Goal: Task Accomplishment & Management: Complete application form

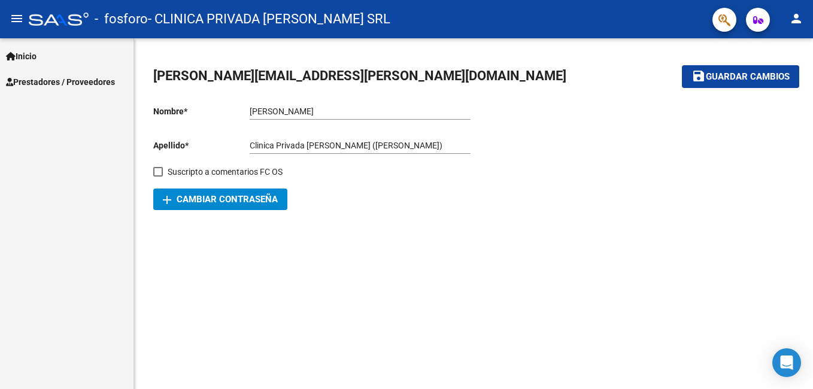
click at [101, 74] on link "Prestadores / Proveedores" at bounding box center [67, 82] width 134 height 26
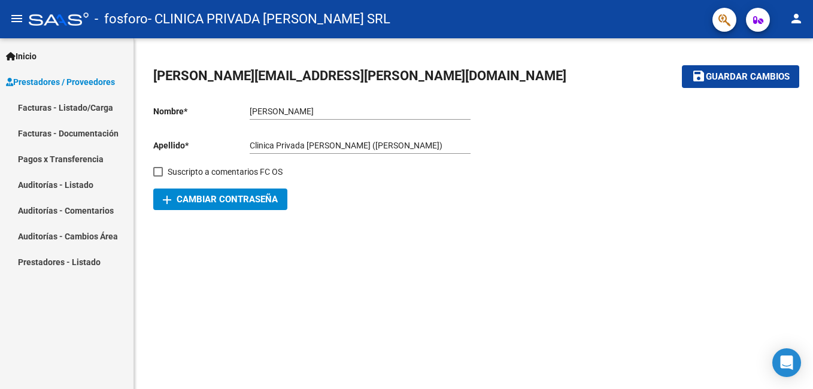
drag, startPoint x: 87, startPoint y: 105, endPoint x: 64, endPoint y: 81, distance: 33.9
click at [88, 105] on link "Facturas - Listado/Carga" at bounding box center [67, 108] width 134 height 26
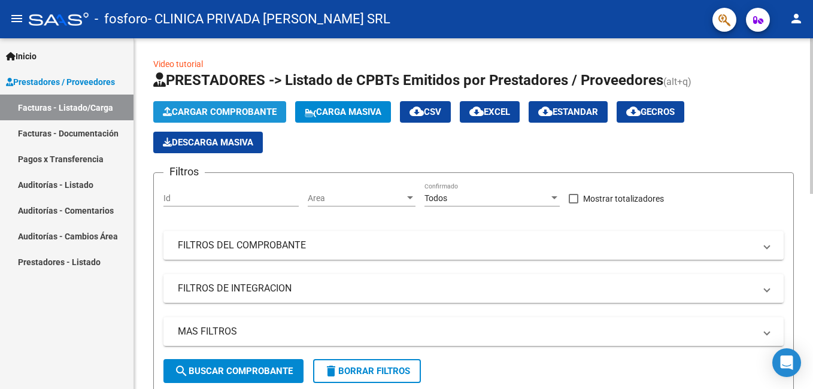
click at [232, 113] on span "Cargar Comprobante" at bounding box center [220, 112] width 114 height 11
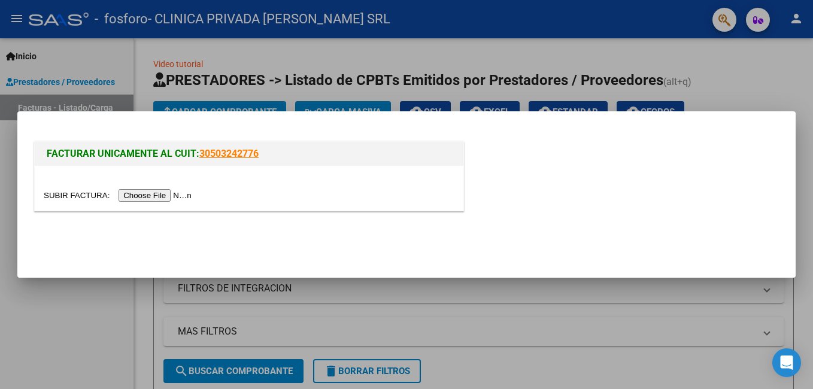
click at [120, 205] on div at bounding box center [249, 188] width 429 height 45
click at [122, 196] on input "file" at bounding box center [120, 195] width 152 height 13
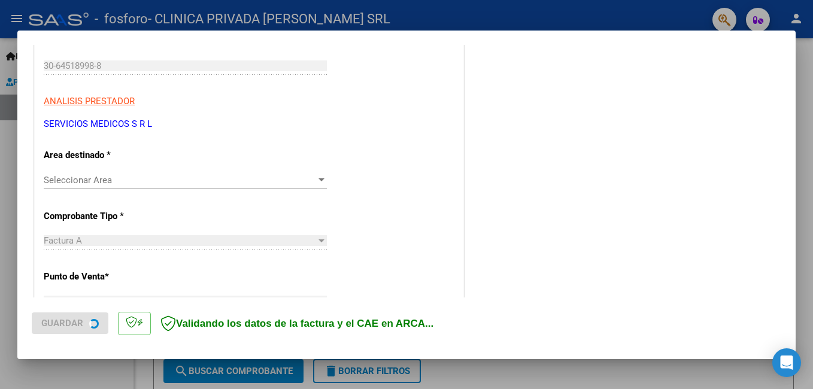
scroll to position [180, 0]
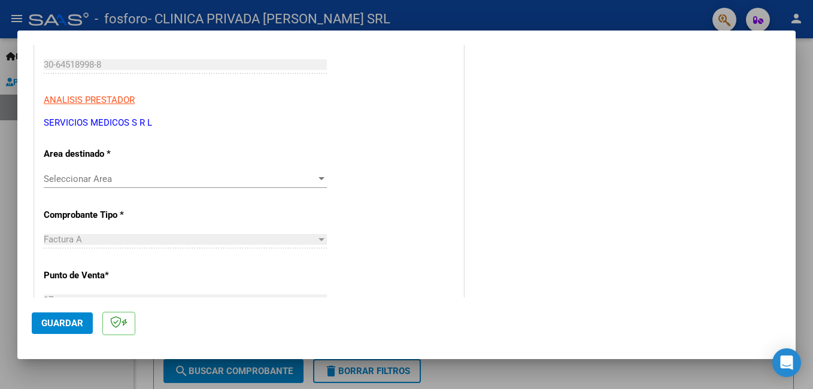
click at [147, 174] on span "Seleccionar Area" at bounding box center [180, 179] width 273 height 11
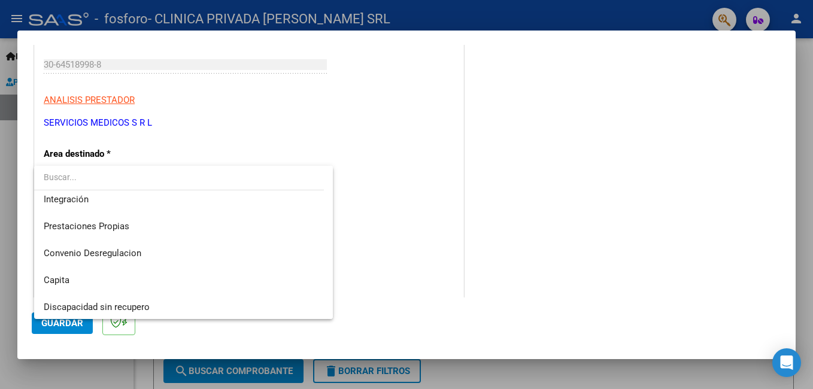
scroll to position [89, 0]
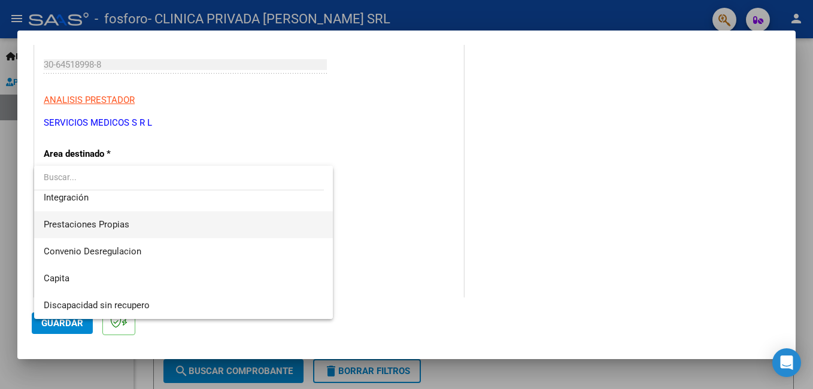
click at [155, 231] on span "Prestaciones Propias" at bounding box center [184, 224] width 280 height 27
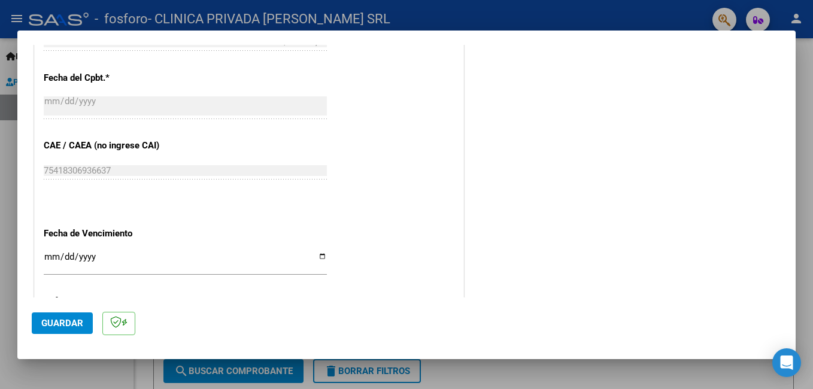
scroll to position [680, 0]
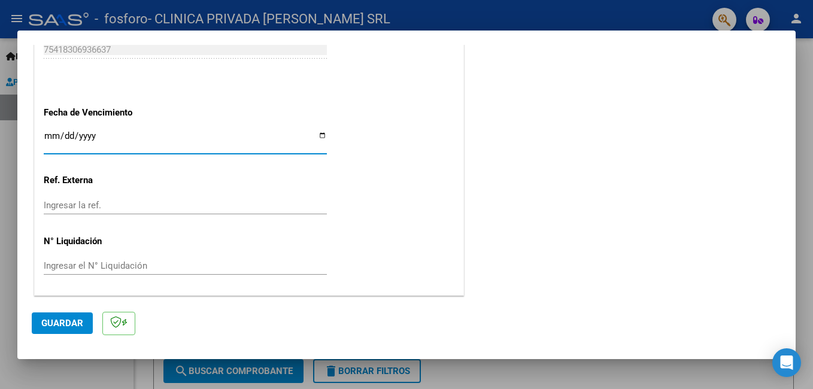
click at [320, 132] on input "Ingresar la fecha" at bounding box center [185, 140] width 283 height 19
type input "[DATE]"
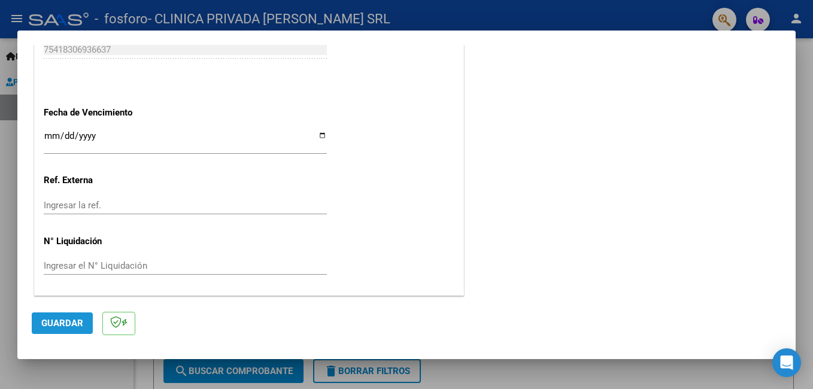
click at [59, 320] on span "Guardar" at bounding box center [62, 323] width 42 height 11
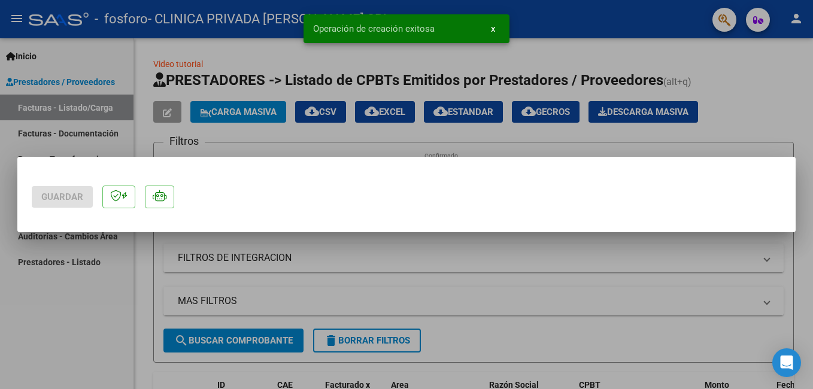
scroll to position [0, 0]
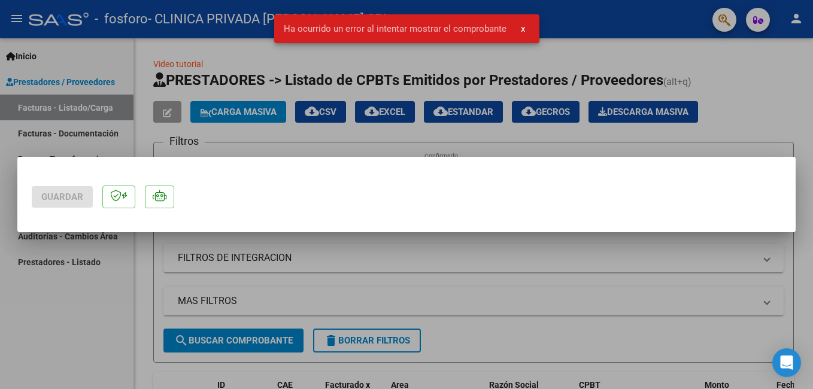
click at [521, 31] on span "x" at bounding box center [523, 28] width 4 height 11
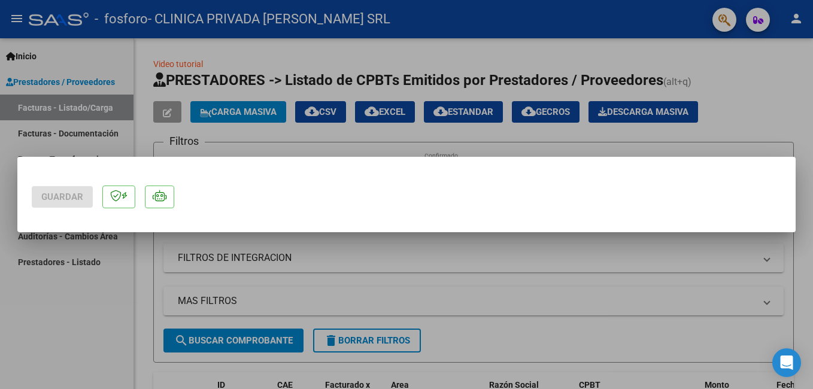
click at [386, 241] on div "Guardar" at bounding box center [406, 194] width 813 height 389
drag, startPoint x: 386, startPoint y: 241, endPoint x: 386, endPoint y: 280, distance: 38.3
click at [386, 280] on div at bounding box center [406, 194] width 813 height 389
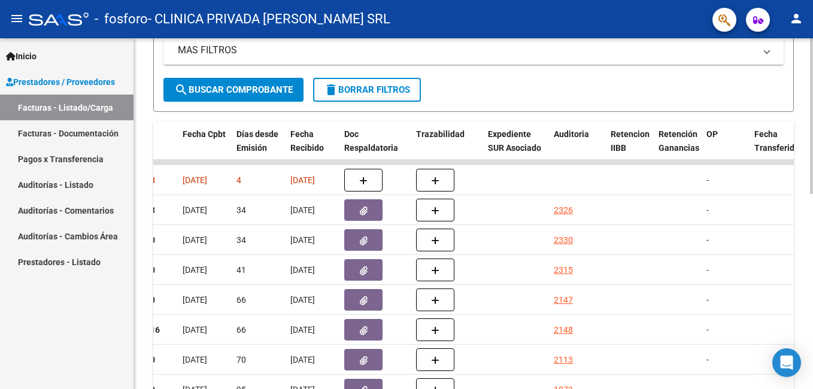
scroll to position [180, 0]
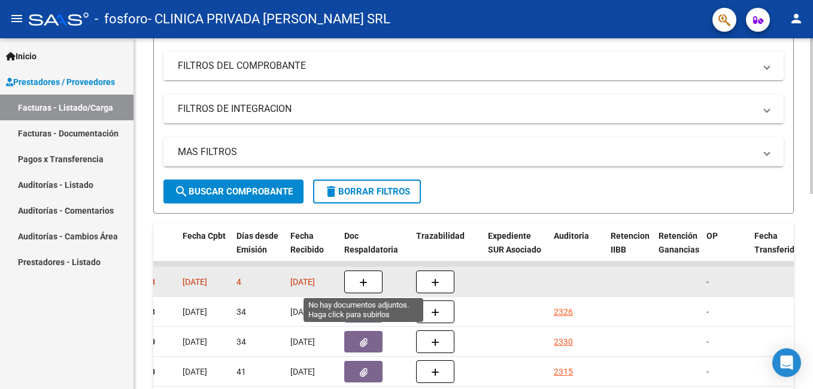
click at [362, 277] on span "button" at bounding box center [363, 282] width 8 height 11
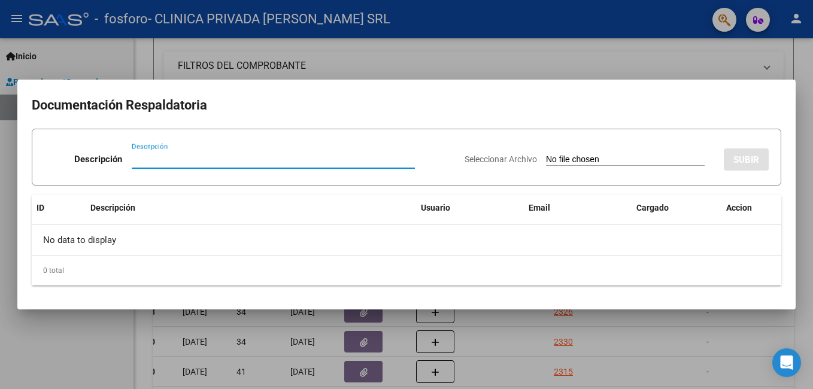
click at [329, 158] on input "Descripción" at bounding box center [273, 159] width 283 height 11
click at [493, 159] on span "Seleccionar Archivo" at bounding box center [501, 160] width 72 height 10
click at [546, 159] on input "Seleccionar Archivo" at bounding box center [625, 160] width 159 height 11
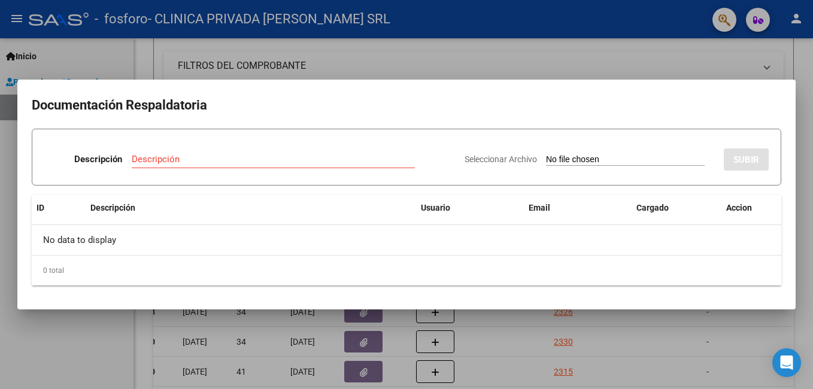
type input "C:\fakepath\OSPIF BORDO MASTER FA 17-12316.PDF"
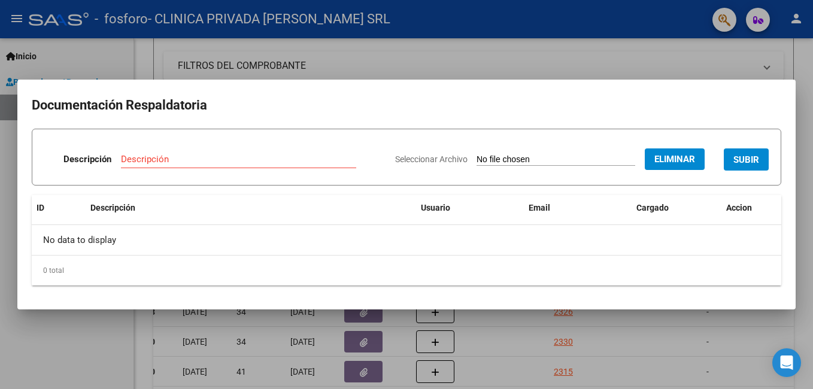
click at [198, 152] on div "Descripción" at bounding box center [238, 159] width 235 height 18
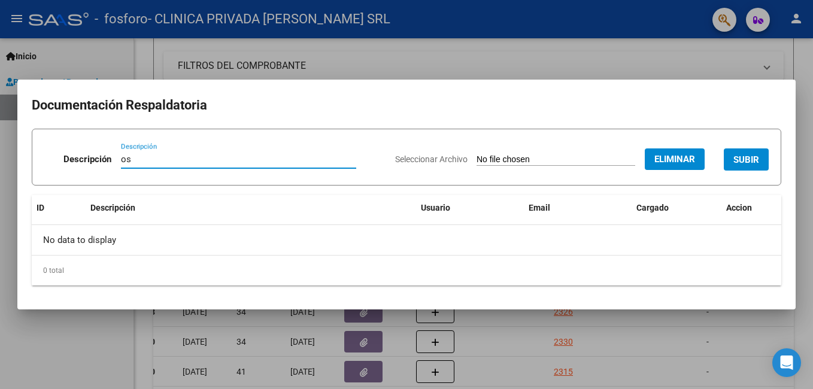
type input "o"
type input "O"
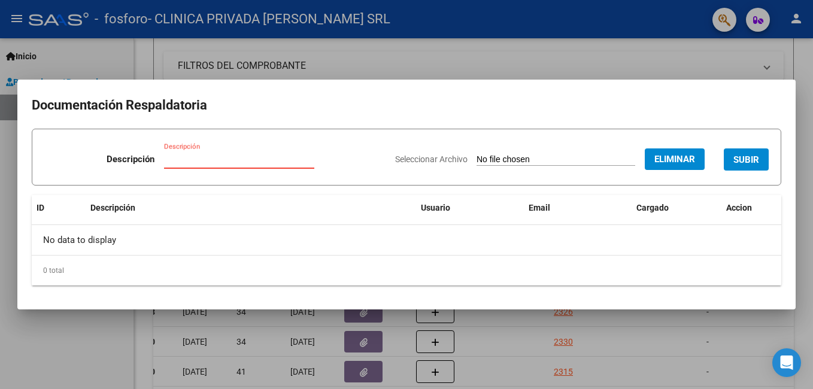
type input "M"
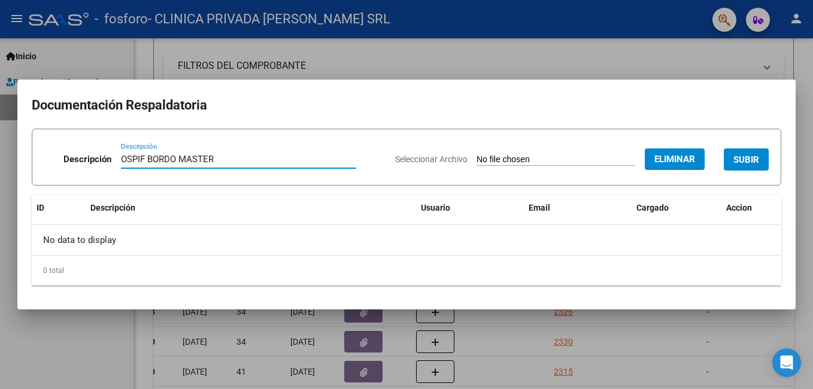
type input "OSPIF BORDO MASTER"
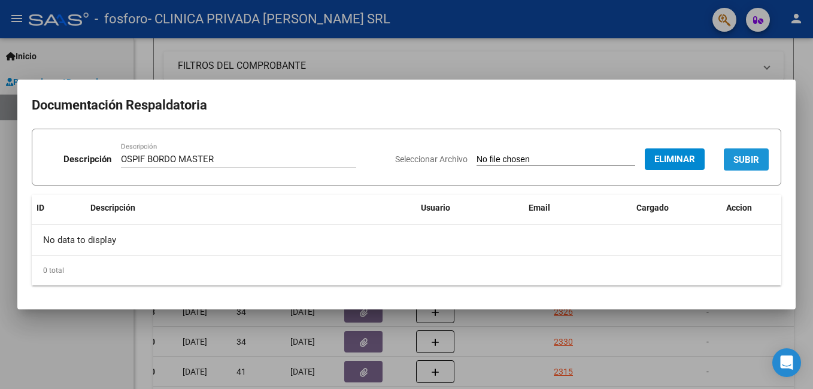
click at [744, 149] on button "SUBIR" at bounding box center [746, 160] width 45 height 22
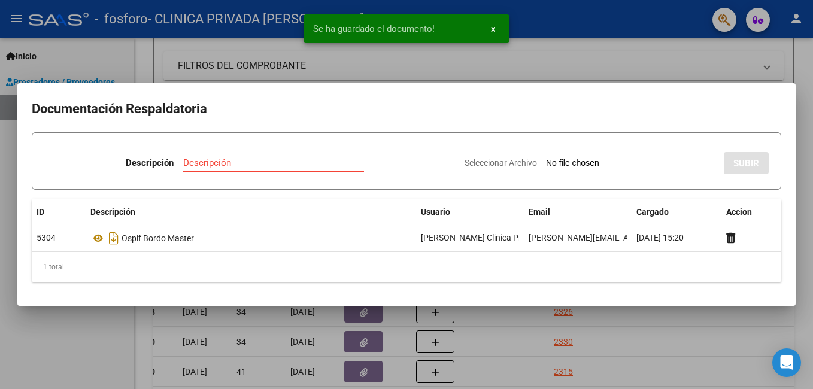
click at [564, 159] on input "Seleccionar Archivo" at bounding box center [625, 163] width 159 height 11
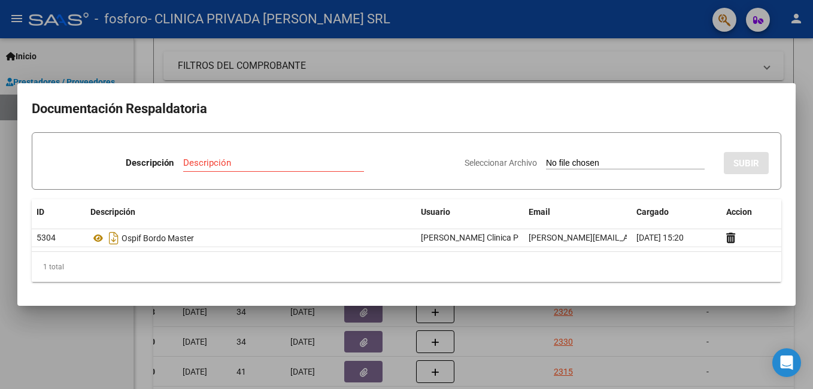
type input "C:\fakepath\OSPIF BORDO FA 17-12316.pdf"
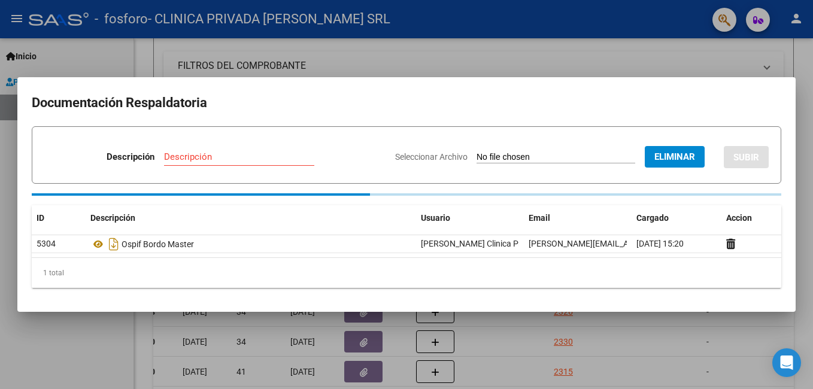
click at [187, 156] on input "Descripción" at bounding box center [239, 157] width 150 height 11
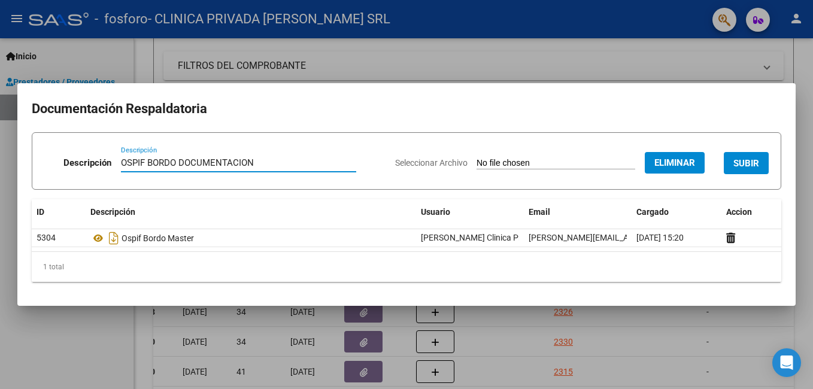
type input "OSPIF BORDO DOCUMENTACION"
click at [743, 174] on button "SUBIR" at bounding box center [746, 163] width 45 height 22
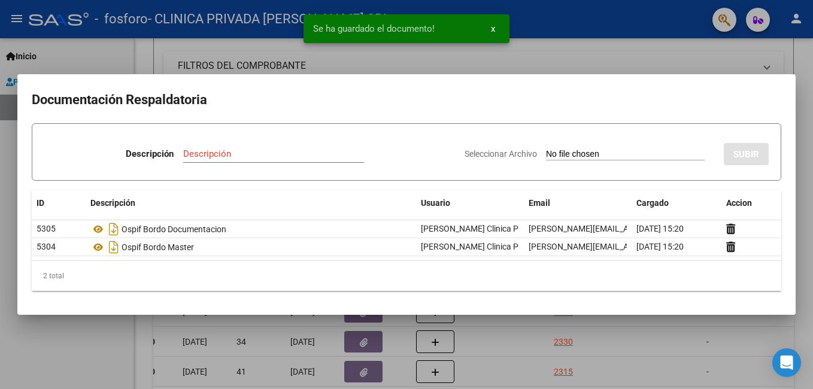
click at [707, 334] on div at bounding box center [406, 194] width 813 height 389
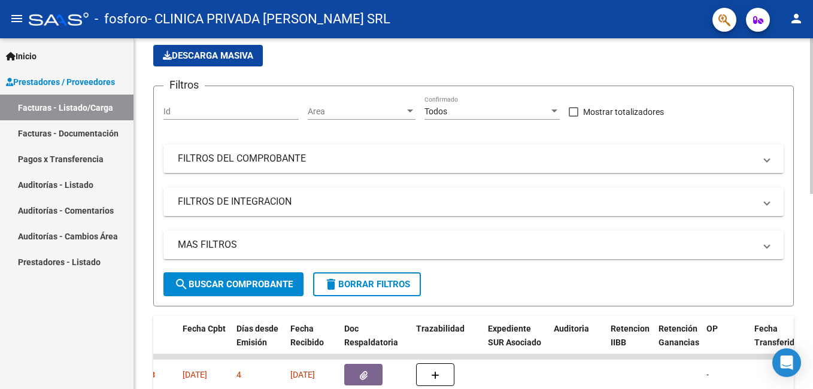
scroll to position [0, 0]
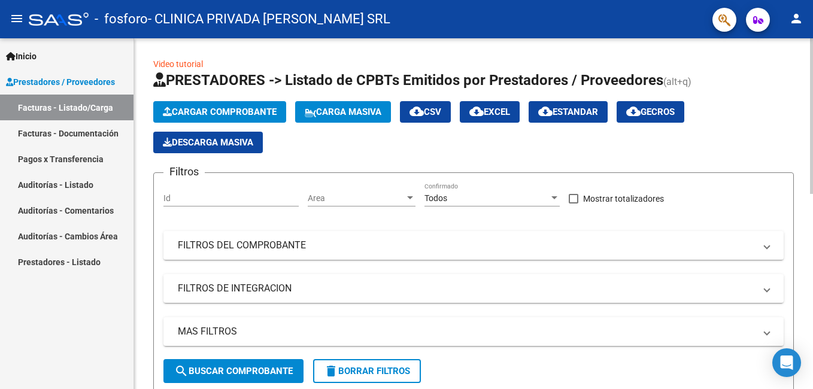
click at [178, 111] on span "Cargar Comprobante" at bounding box center [220, 112] width 114 height 11
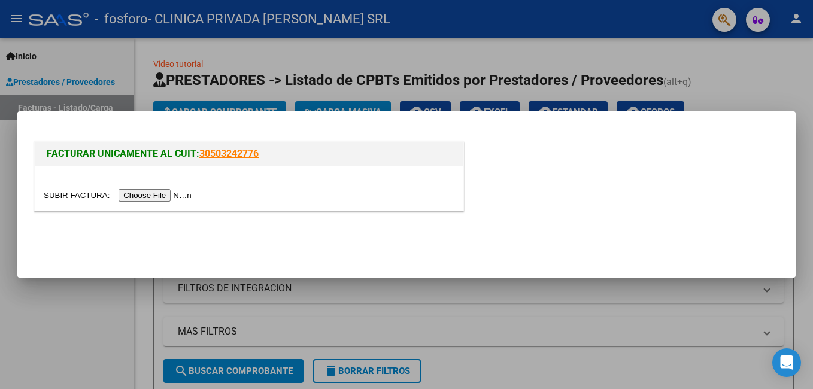
click at [132, 195] on input "file" at bounding box center [120, 195] width 152 height 13
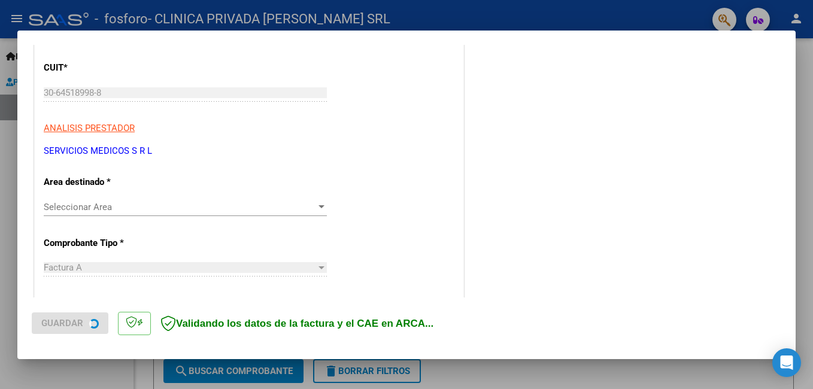
scroll to position [240, 0]
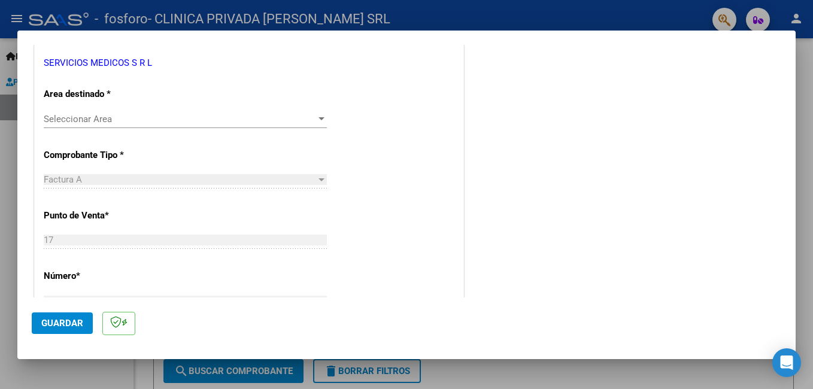
click at [116, 121] on span "Seleccionar Area" at bounding box center [180, 119] width 273 height 11
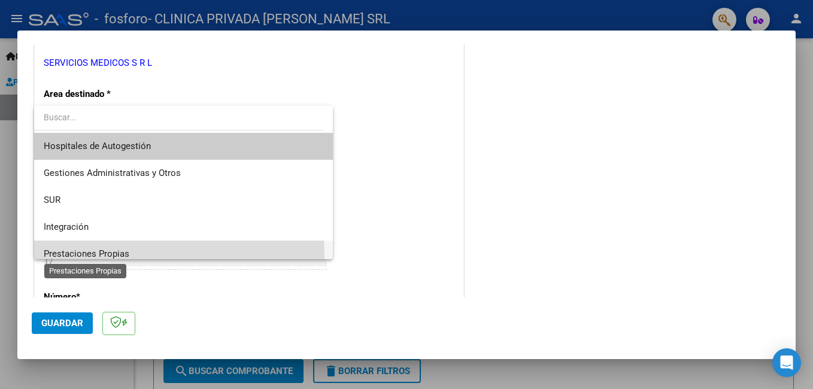
click at [107, 254] on span "Prestaciones Propias" at bounding box center [87, 254] width 86 height 11
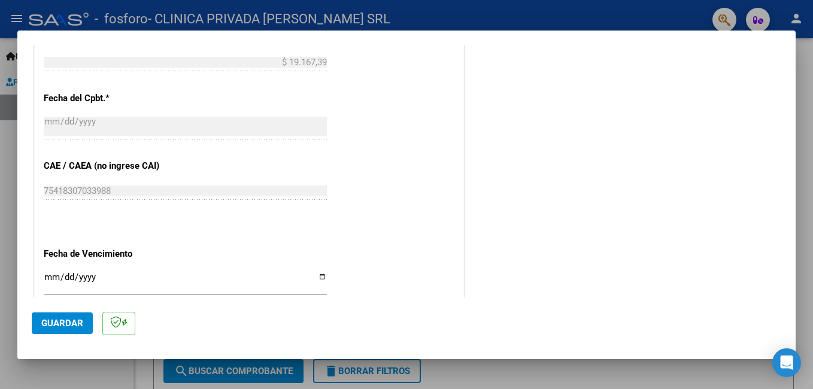
scroll to position [659, 0]
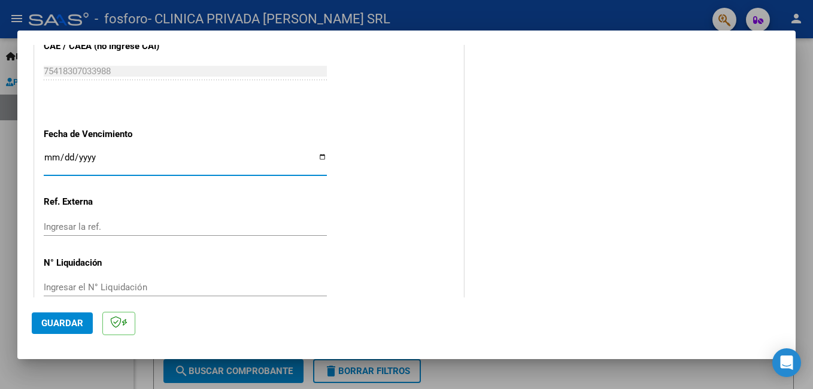
click at [319, 158] on input "Ingresar la fecha" at bounding box center [185, 162] width 283 height 19
type input "[DATE]"
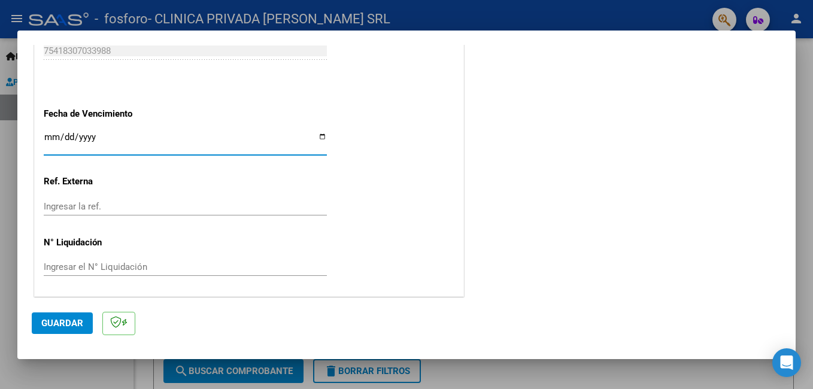
scroll to position [680, 0]
click at [60, 314] on button "Guardar" at bounding box center [62, 324] width 61 height 22
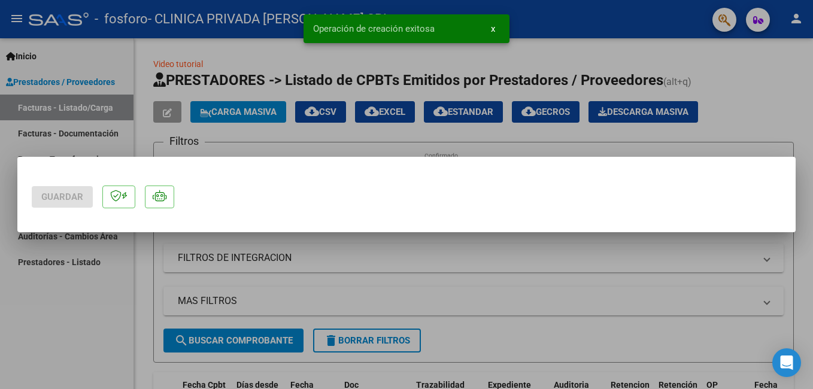
scroll to position [0, 0]
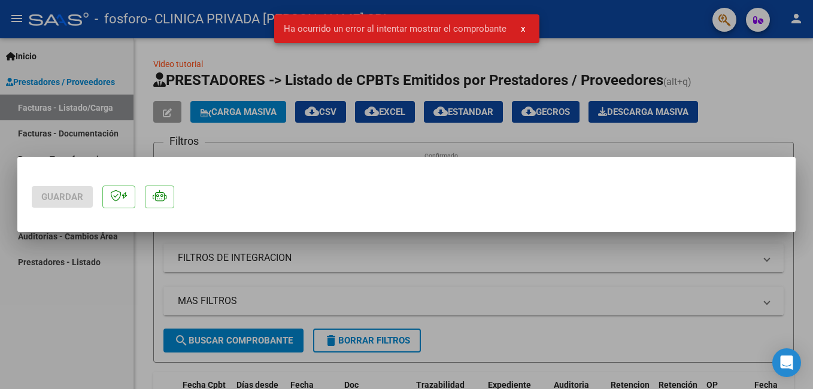
click at [418, 245] on div at bounding box center [406, 194] width 813 height 389
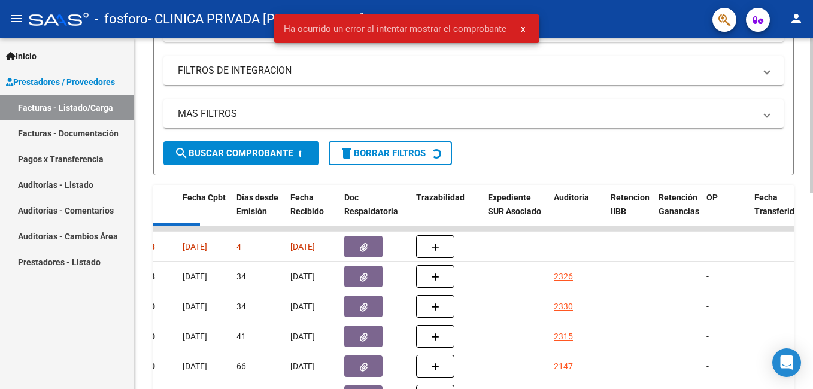
scroll to position [240, 0]
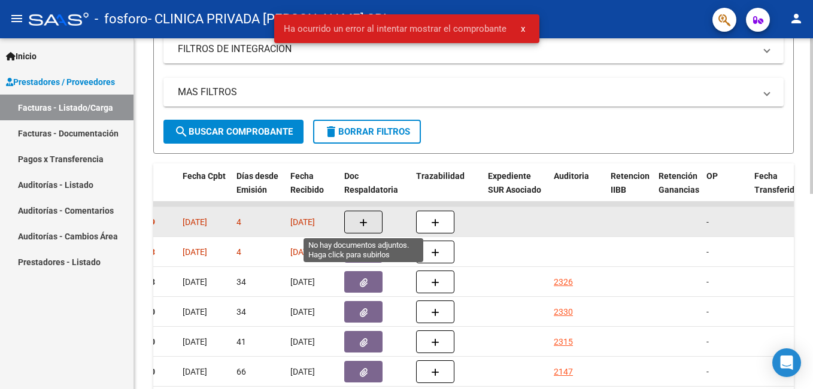
click at [369, 220] on button "button" at bounding box center [363, 222] width 38 height 23
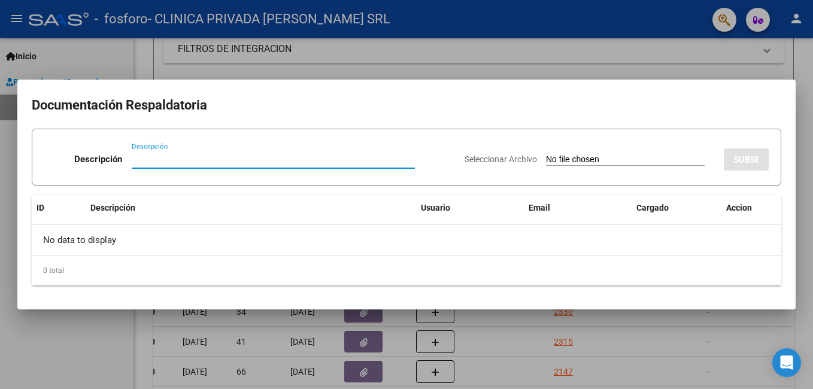
click at [485, 163] on span "Seleccionar Archivo" at bounding box center [501, 160] width 72 height 10
click at [546, 163] on input "Seleccionar Archivo" at bounding box center [625, 160] width 159 height 11
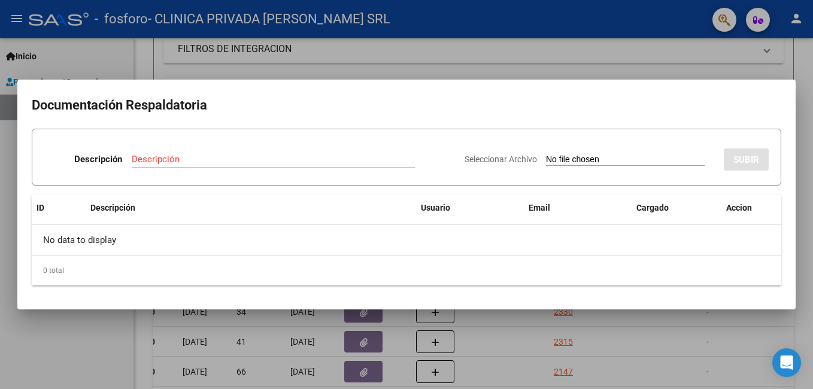
type input "C:\fakepath\OSPIF PLATINO MASTER FA 17-12317.PDF"
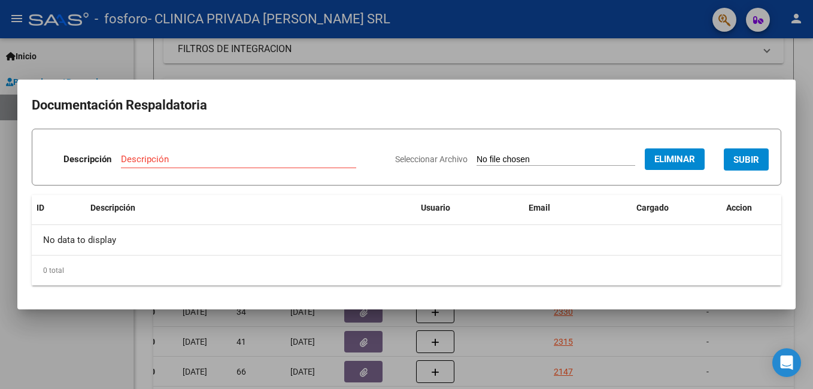
click at [215, 159] on input "Descripción" at bounding box center [238, 159] width 235 height 11
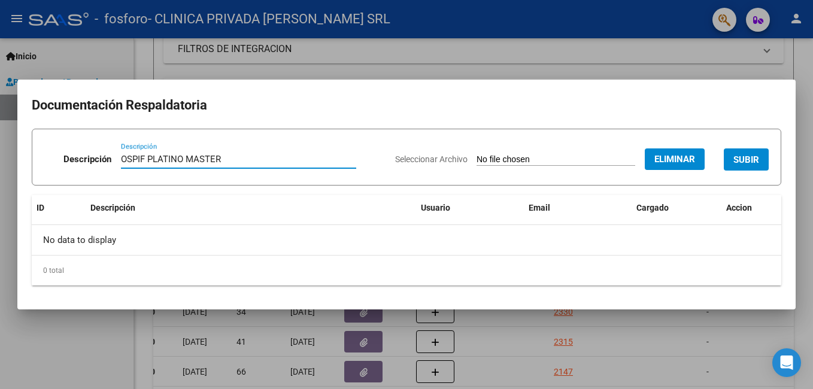
type input "OSPIF PLATINO MASTER"
click at [753, 156] on span "SUBIR" at bounding box center [747, 160] width 26 height 11
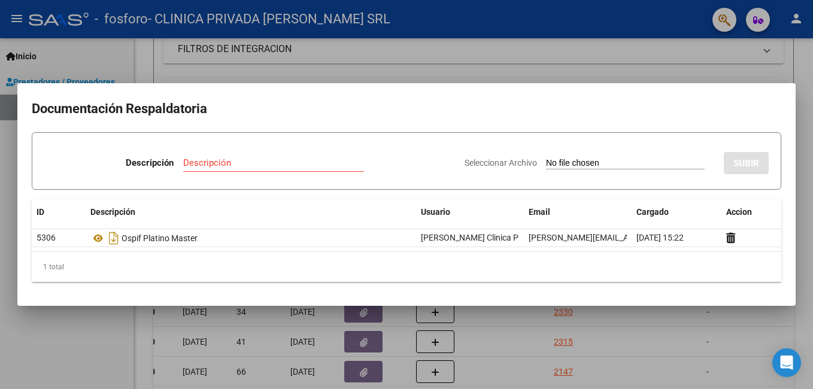
click at [556, 162] on input "Seleccionar Archivo" at bounding box center [625, 163] width 159 height 11
type input "C:\fakepath\OSPIF PLATINO FA 17-12317.pdf"
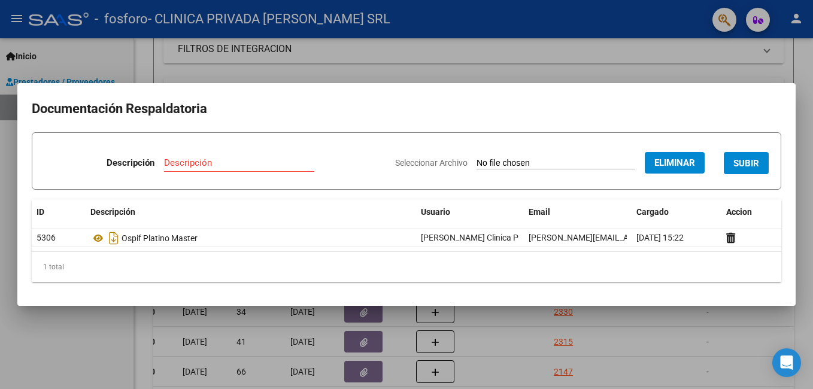
click at [213, 158] on input "Descripción" at bounding box center [239, 163] width 150 height 11
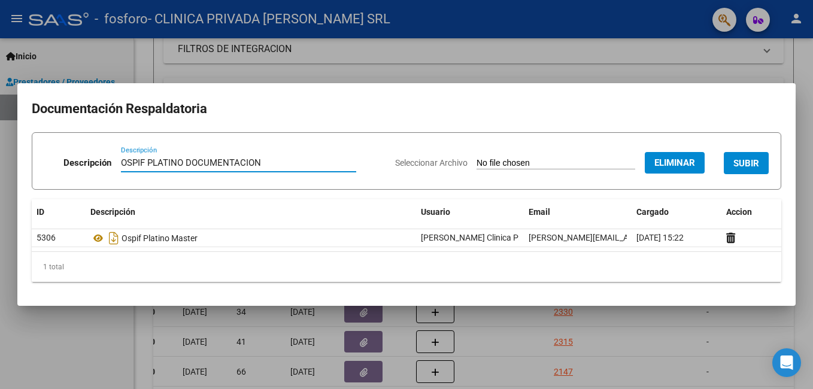
type input "OSPIF PLATINO DOCUMENTACION"
click at [747, 164] on span "SUBIR" at bounding box center [747, 163] width 26 height 11
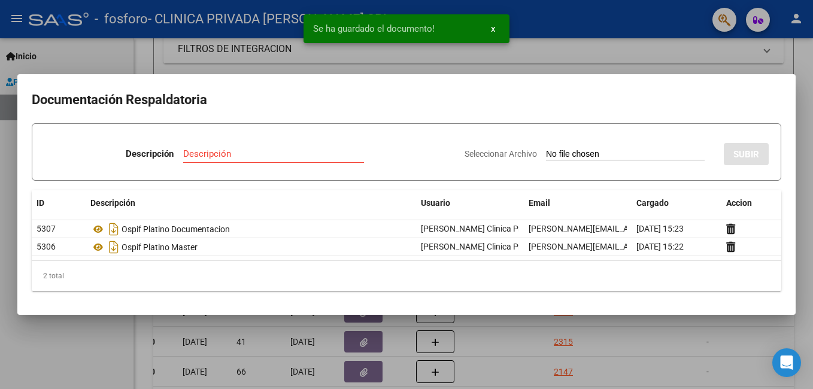
click at [543, 313] on mat-dialog-container "Documentación Respaldatoria Descripción Descripción Seleccionar Archivo SUBIR I…" at bounding box center [406, 194] width 779 height 240
click at [559, 370] on div at bounding box center [406, 194] width 813 height 389
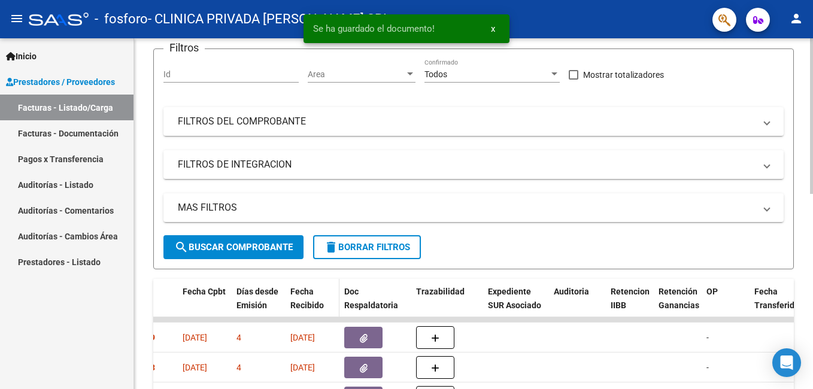
scroll to position [120, 0]
